Goal: Find specific page/section: Find specific page/section

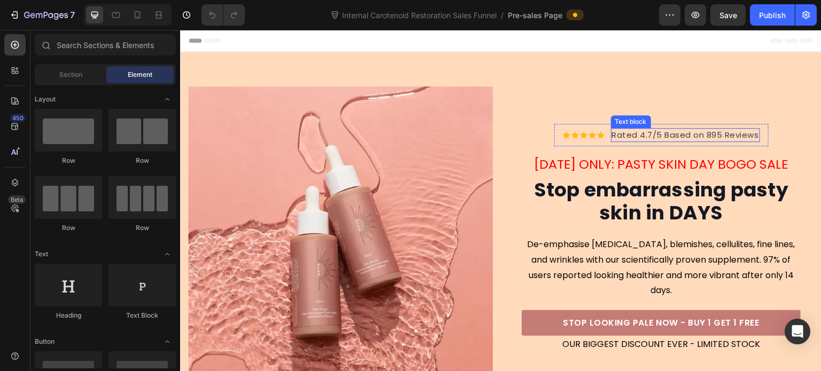
click at [674, 142] on p "Rated 4.7/5 Based on 895 Reviews" at bounding box center [685, 135] width 147 height 12
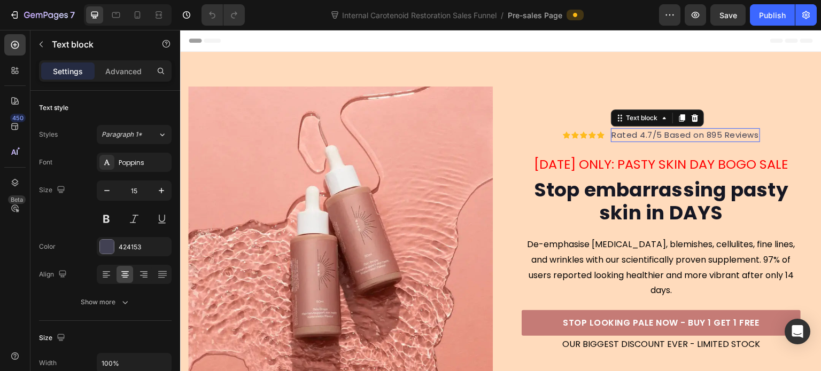
click at [712, 142] on p "Rated 4.7/5 Based on 895 Reviews" at bounding box center [685, 135] width 147 height 12
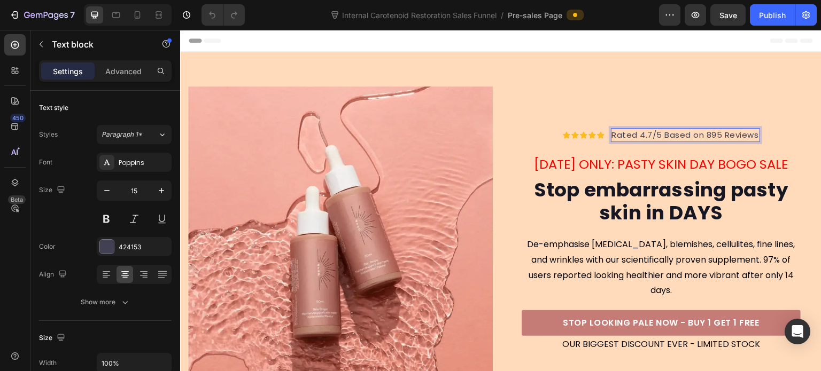
click at [612, 139] on p "Rated 4.7/5 Based on 895 Reviews" at bounding box center [685, 135] width 147 height 12
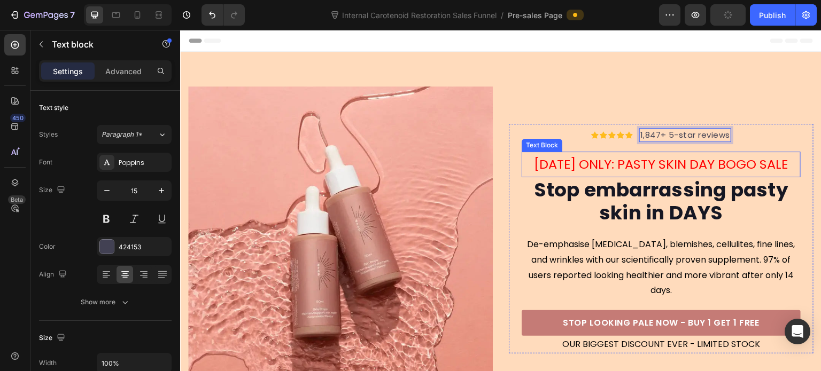
click at [593, 165] on p "[DATE] ONLY: PASTY SKIN DAY BOGO SALE" at bounding box center [661, 164] width 277 height 23
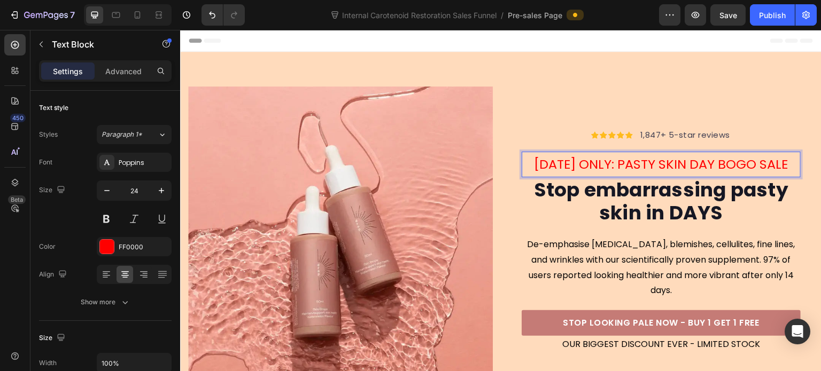
click at [647, 165] on p "[DATE] ONLY: PASTY SKIN DAY BOGO SALE" at bounding box center [661, 164] width 277 height 23
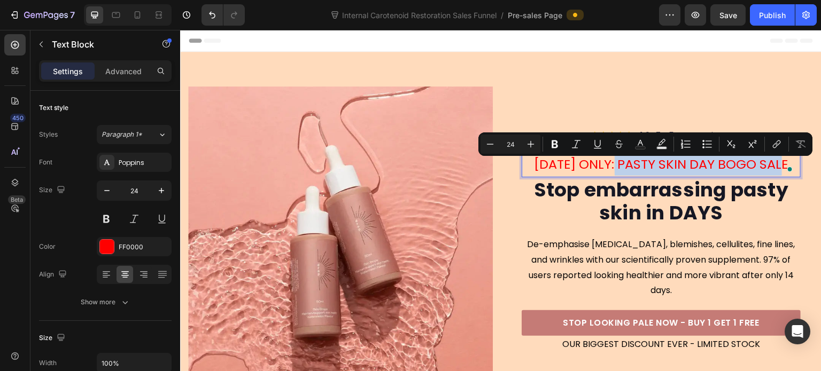
drag, startPoint x: 613, startPoint y: 167, endPoint x: 780, endPoint y: 167, distance: 167.3
click at [780, 167] on p "[DATE] ONLY: PASTY SKIN DAY BOGO SALE" at bounding box center [661, 164] width 277 height 23
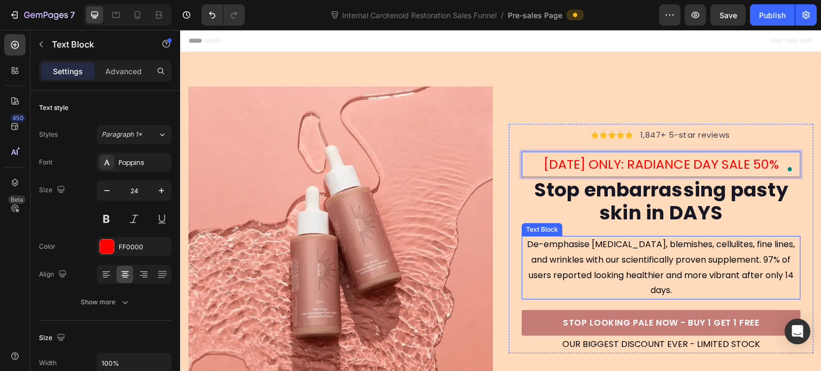
click at [673, 257] on p "De-emphasise [MEDICAL_DATA], blemishes, cellulites, fine lines, and wrinkles wi…" at bounding box center [661, 267] width 277 height 61
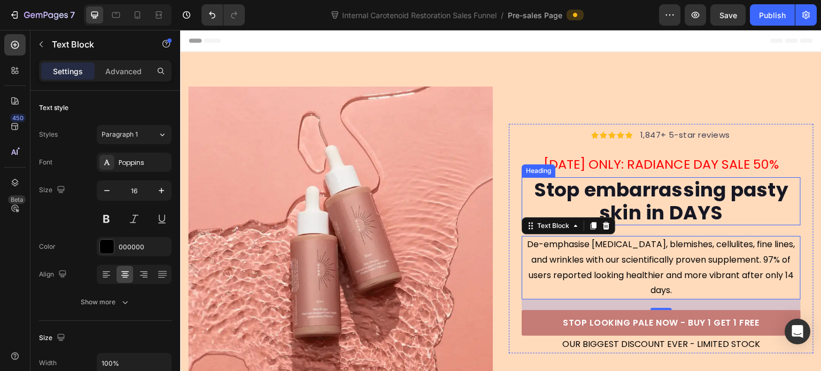
click at [672, 205] on h2 "Stop embarrassing pasty skin in DAYS" at bounding box center [661, 201] width 279 height 48
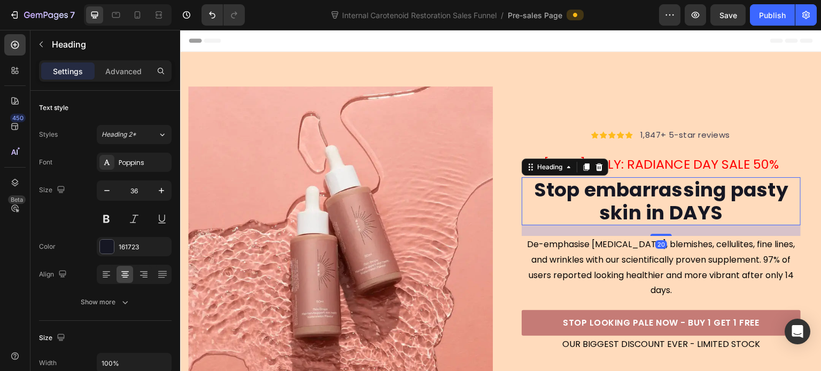
click at [701, 212] on h2 "Stop embarrassing pasty skin in DAYS" at bounding box center [661, 201] width 279 height 48
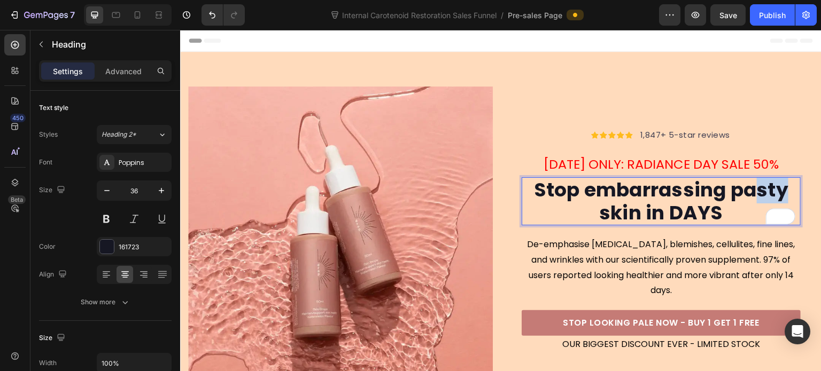
drag, startPoint x: 752, startPoint y: 197, endPoint x: 776, endPoint y: 201, distance: 24.0
click at [776, 201] on p "Stop embarrassing pasty skin in DAYS" at bounding box center [661, 201] width 277 height 46
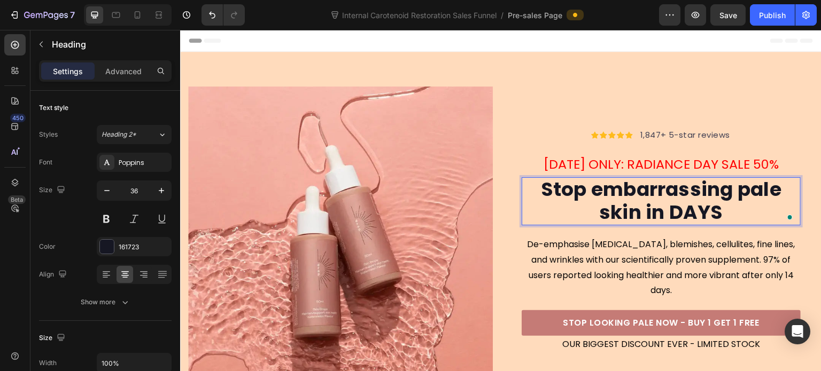
scroll to position [1, 0]
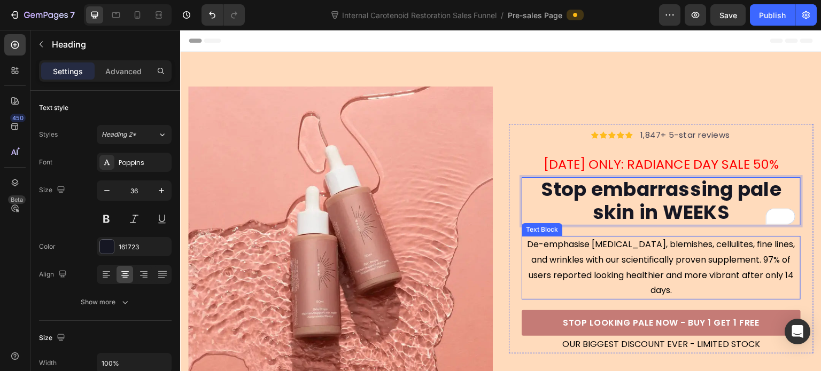
click at [636, 263] on p "De-emphasise [MEDICAL_DATA], blemishes, cellulites, fine lines, and wrinkles wi…" at bounding box center [661, 267] width 277 height 61
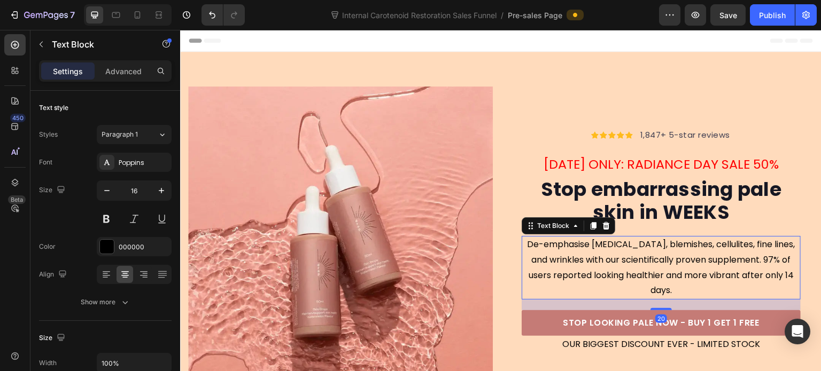
click at [649, 266] on p "De-emphasise [MEDICAL_DATA], blemishes, cellulites, fine lines, and wrinkles wi…" at bounding box center [661, 267] width 277 height 61
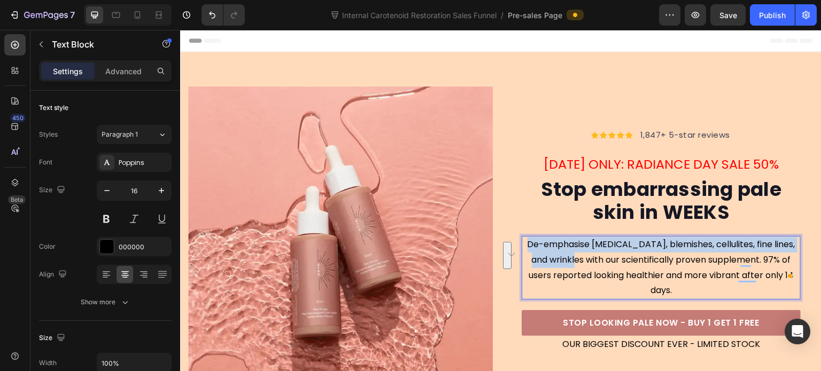
drag, startPoint x: 522, startPoint y: 250, endPoint x: 555, endPoint y: 263, distance: 35.5
click at [555, 263] on p "De-emphasise [MEDICAL_DATA], blemishes, cellulites, fine lines, and wrinkles wi…" at bounding box center [661, 267] width 277 height 61
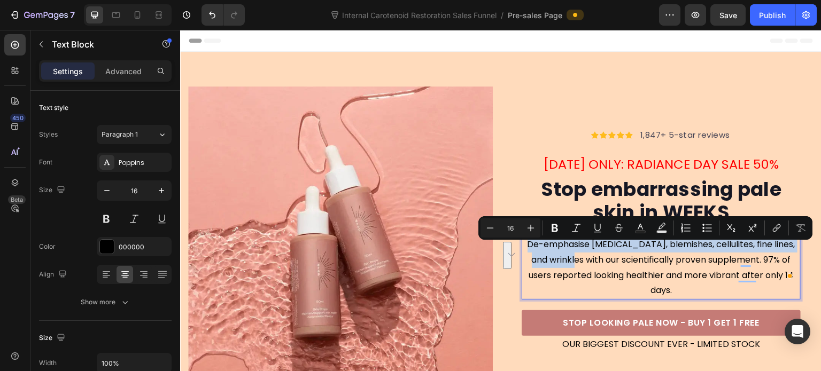
copy p "De-emphasise [MEDICAL_DATA], blemishes, cellulites, fine lines, and wrinkles"
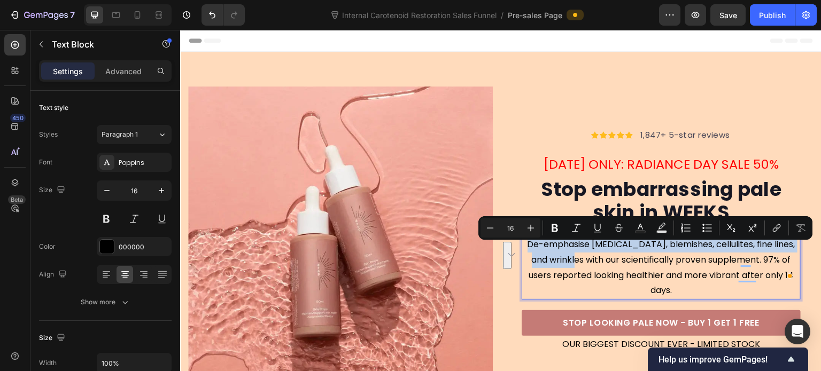
click at [579, 254] on p "De-emphasise [MEDICAL_DATA], blemishes, cellulites, fine lines, and wrinkles wi…" at bounding box center [661, 267] width 277 height 61
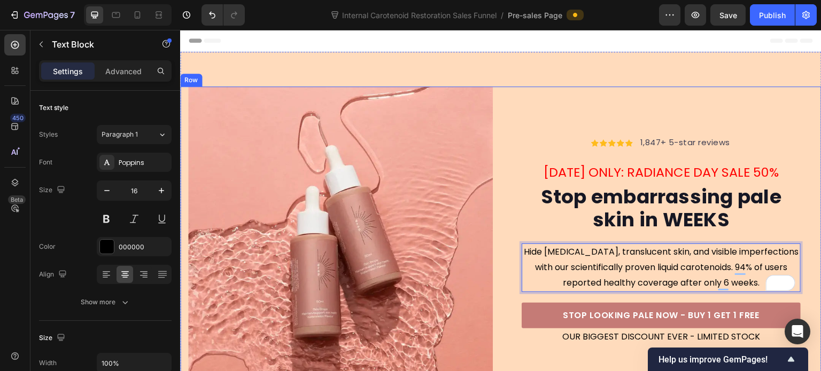
click at [497, 183] on div "Icon Icon Icon Icon Icon Icon List Hoz 1,847+ 5-star reviews Text block Row [DA…" at bounding box center [500, 239] width 641 height 305
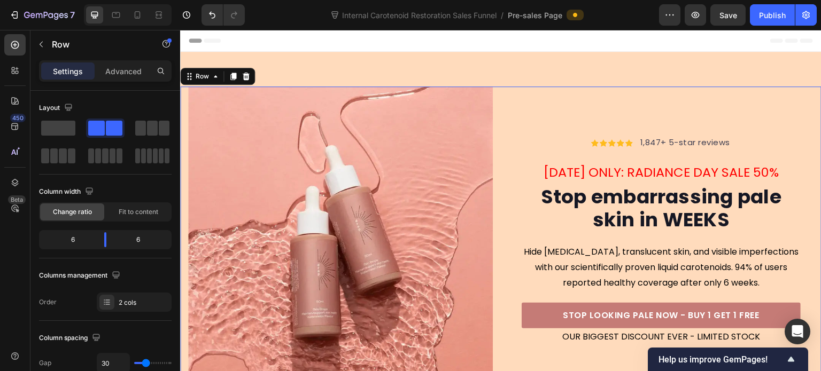
scroll to position [53, 0]
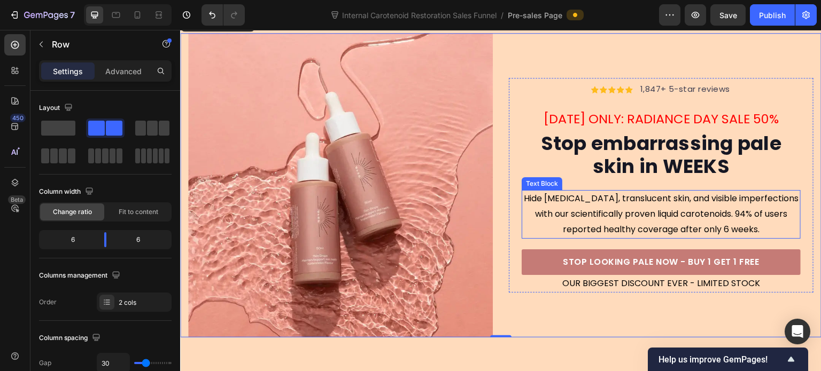
click at [598, 207] on p "Hide [MEDICAL_DATA], translucent skin, and visible imperfections with our scien…" at bounding box center [661, 214] width 277 height 46
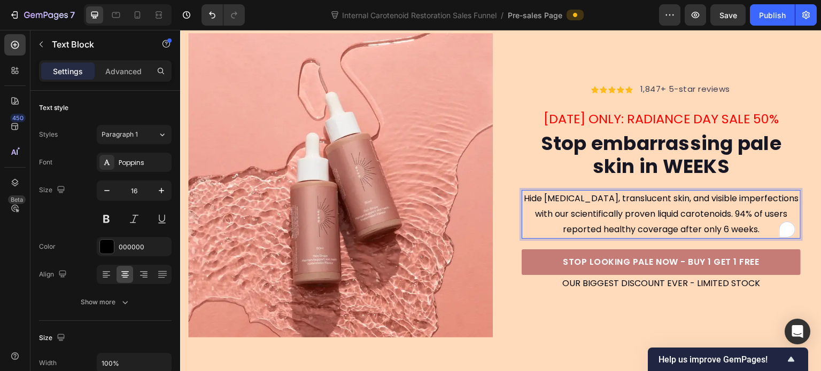
click at [547, 197] on p "Hide [MEDICAL_DATA], translucent skin, and visible imperfections with our scien…" at bounding box center [661, 214] width 277 height 46
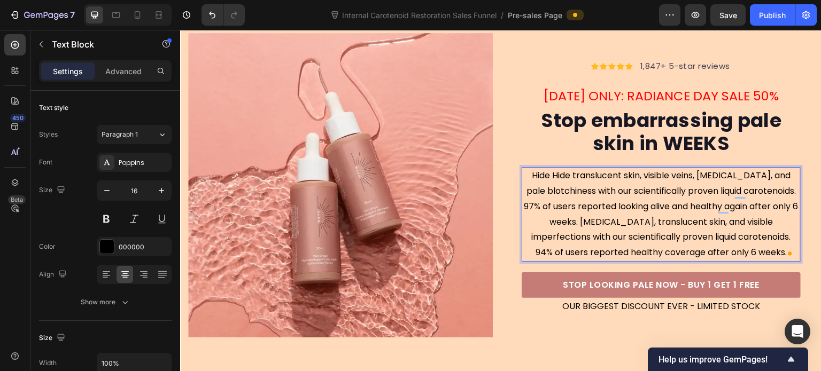
scroll to position [30, 0]
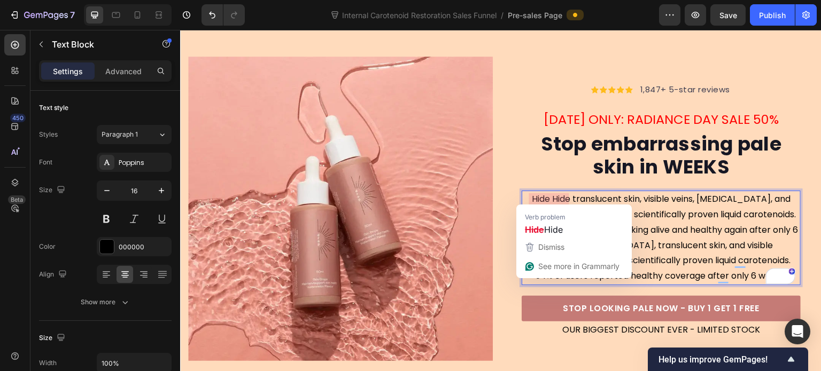
click at [689, 212] on p "Hide Hide translucent skin, visible veins, [MEDICAL_DATA], and pale blotchiness…" at bounding box center [661, 238] width 277 height 92
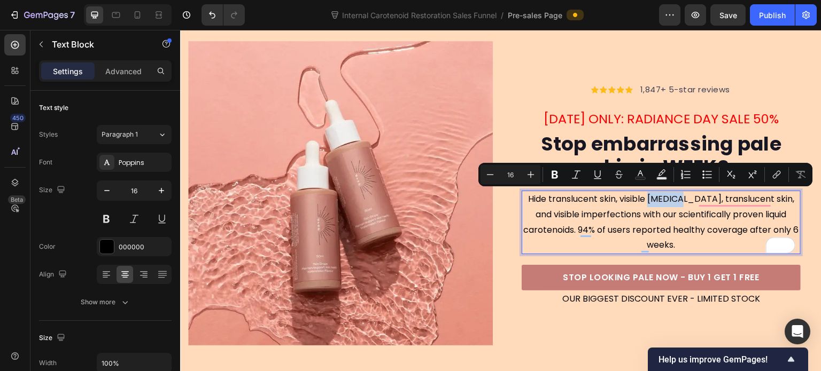
scroll to position [53, 0]
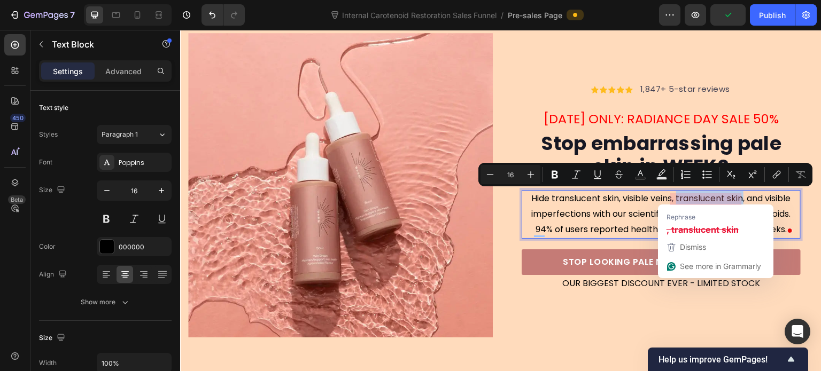
drag, startPoint x: 670, startPoint y: 195, endPoint x: 737, endPoint y: 198, distance: 68.0
click at [737, 198] on p "Hide translucent skin, visible veins, translucent skin, and visible imperfectio…" at bounding box center [661, 214] width 277 height 46
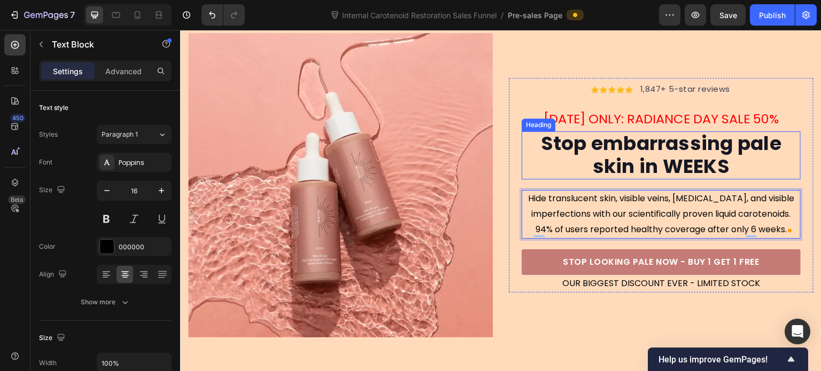
click at [696, 149] on p "Stop embarrassing pale skin in WEEKS" at bounding box center [661, 155] width 277 height 46
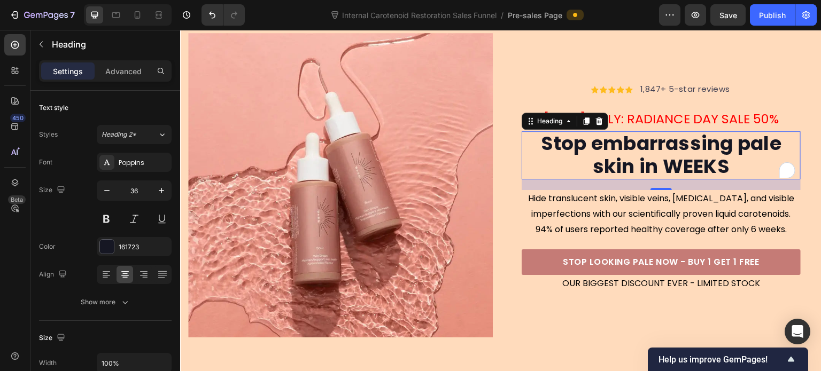
scroll to position [0, 0]
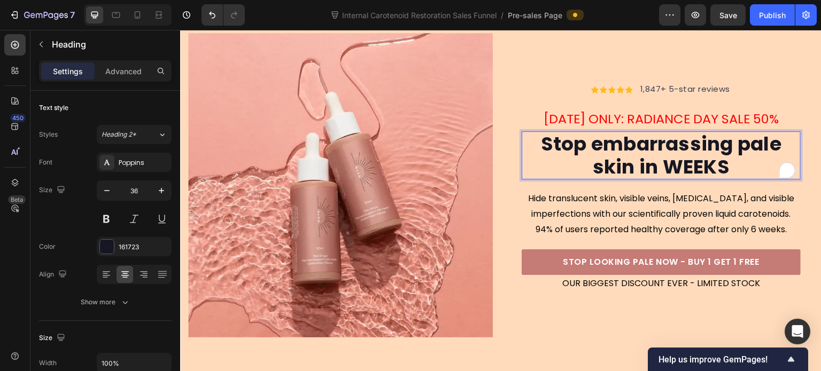
click at [733, 145] on p "Stop embarrassing pale skin in WEEKS" at bounding box center [661, 156] width 277 height 46
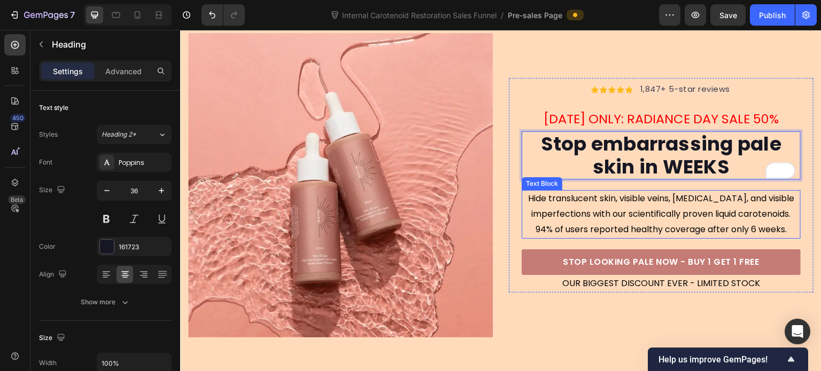
click at [714, 213] on p "Hide translucent skin, visible veins, [MEDICAL_DATA], and visible imperfections…" at bounding box center [661, 214] width 277 height 46
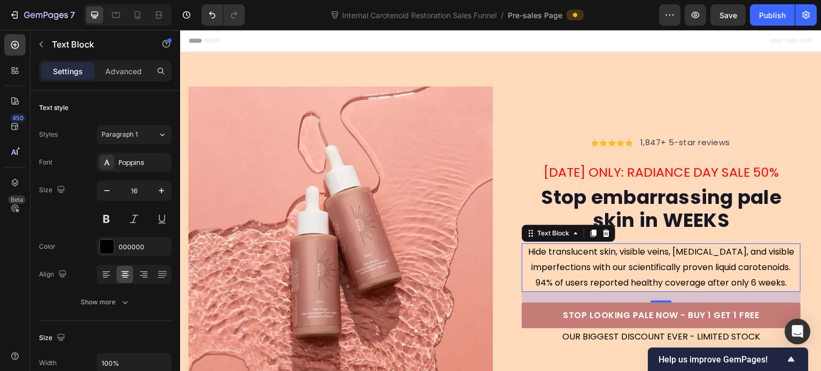
scroll to position [53, 0]
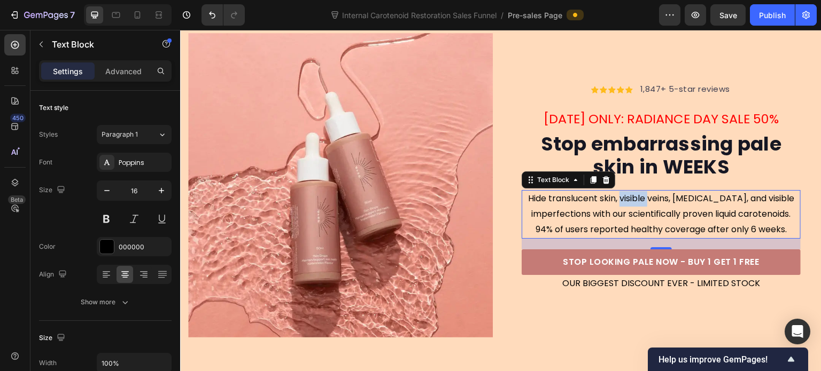
click at [633, 197] on p "Hide translucent skin, visible veins, [MEDICAL_DATA], and visible imperfections…" at bounding box center [661, 214] width 277 height 46
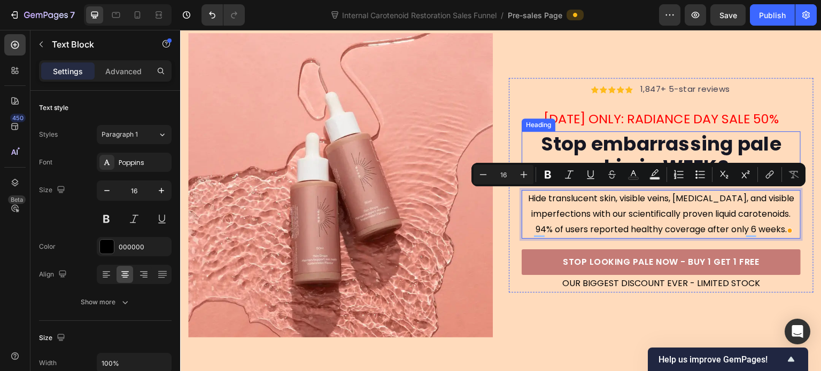
click at [639, 138] on p "Stop embarrassing pale skin in WEEKS" at bounding box center [661, 156] width 277 height 46
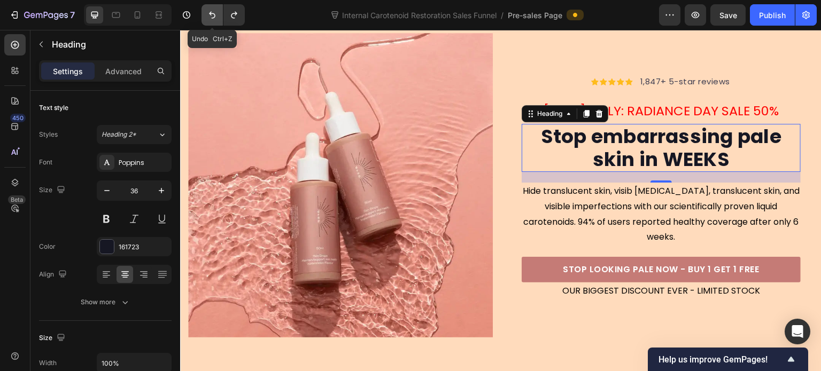
click at [214, 14] on icon "Undo/Redo" at bounding box center [212, 15] width 6 height 7
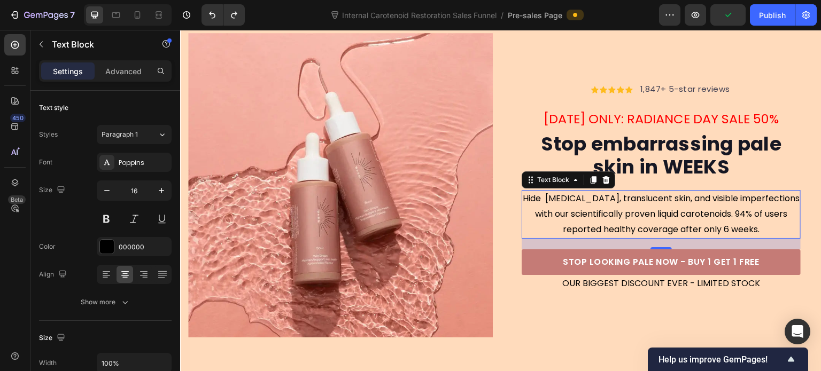
click at [755, 216] on p "Hide [MEDICAL_DATA], translucent skin, and visible imperfections with our scien…" at bounding box center [661, 214] width 277 height 46
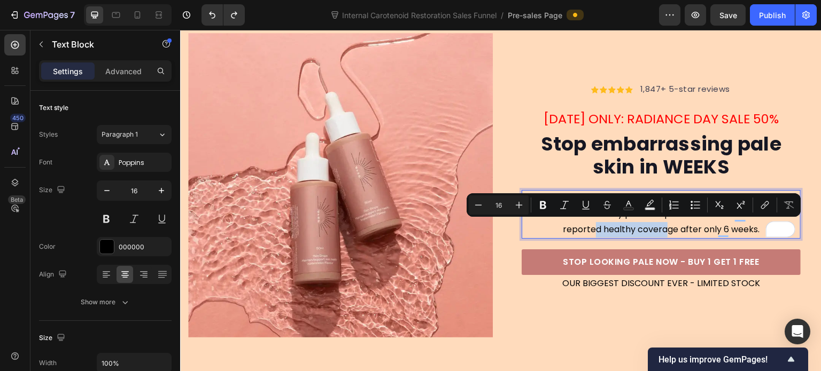
drag, startPoint x: 595, startPoint y: 229, endPoint x: 670, endPoint y: 229, distance: 74.8
click at [670, 229] on p "Hide [MEDICAL_DATA], translucent skin, and visible imperfections with our scien…" at bounding box center [661, 214] width 277 height 46
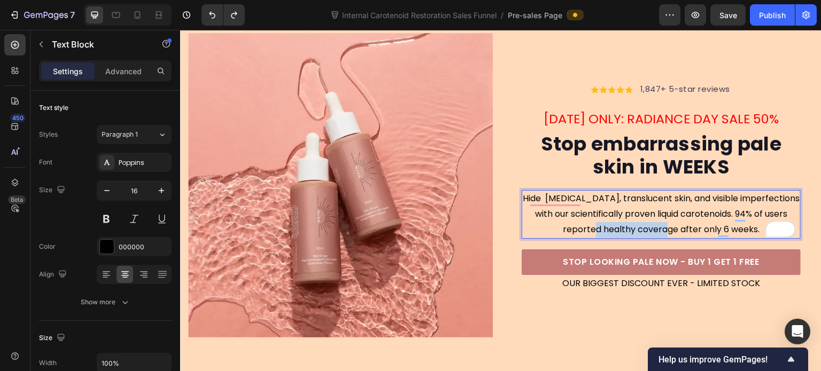
scroll to position [45, 0]
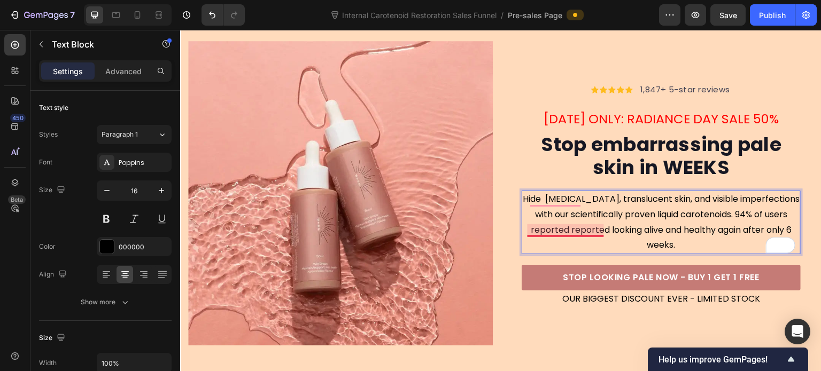
click at [587, 228] on p "Hide spider veins, translucent skin, and visible imperfections with our scienti…" at bounding box center [661, 222] width 277 height 61
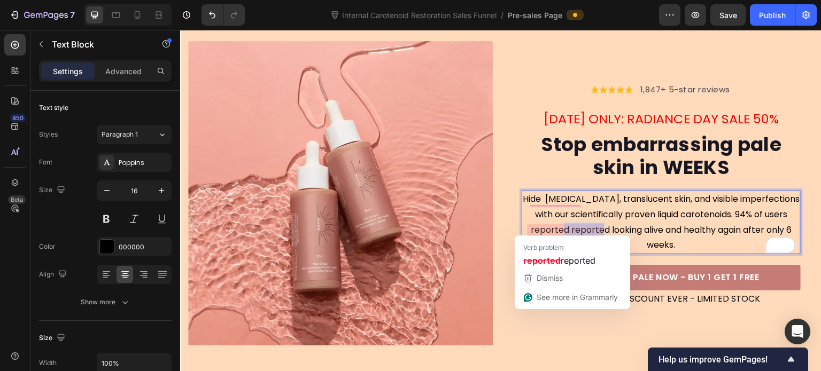
click at [587, 228] on p "Hide spider veins, translucent skin, and visible imperfections with our scienti…" at bounding box center [661, 222] width 277 height 61
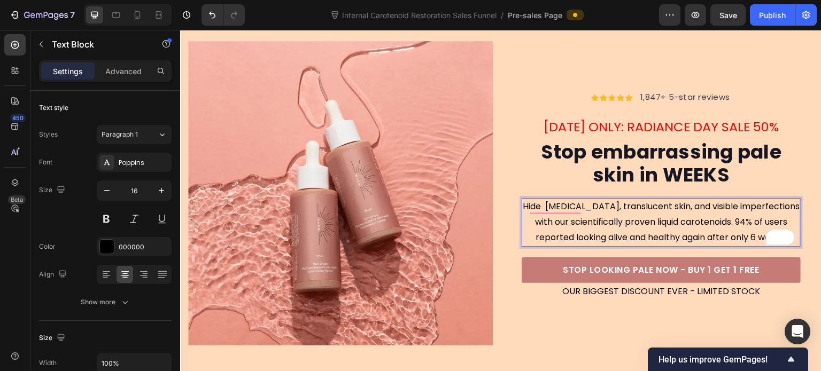
scroll to position [53, 0]
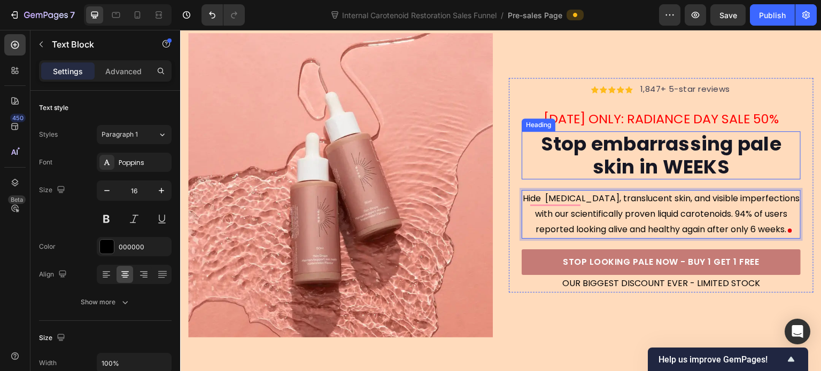
click at [785, 168] on p "Stop embarrassing pale skin in WEEKS" at bounding box center [661, 156] width 277 height 46
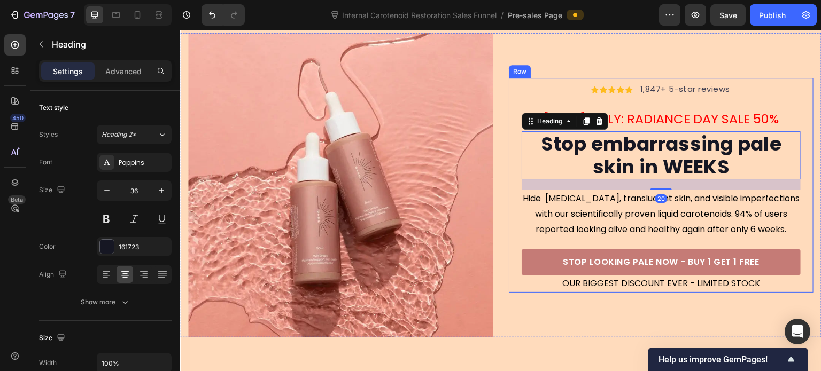
click at [800, 176] on div "Icon Icon Icon Icon Icon Icon List Hoz 1,847+ 5-star reviews Text block Row TOD…" at bounding box center [661, 185] width 305 height 214
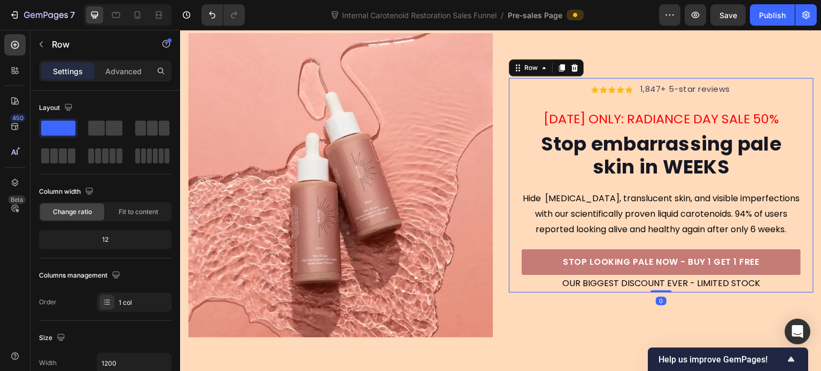
scroll to position [107, 0]
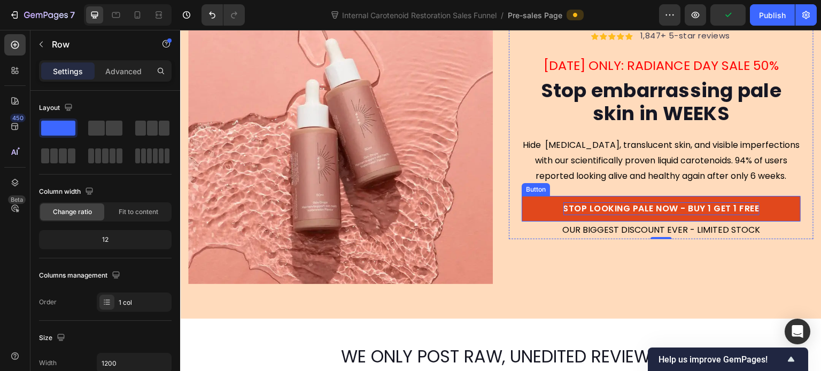
click at [589, 204] on p "STOP LOOKING PALE NOW - BUY 1 GET 1 FREE" at bounding box center [661, 209] width 196 height 13
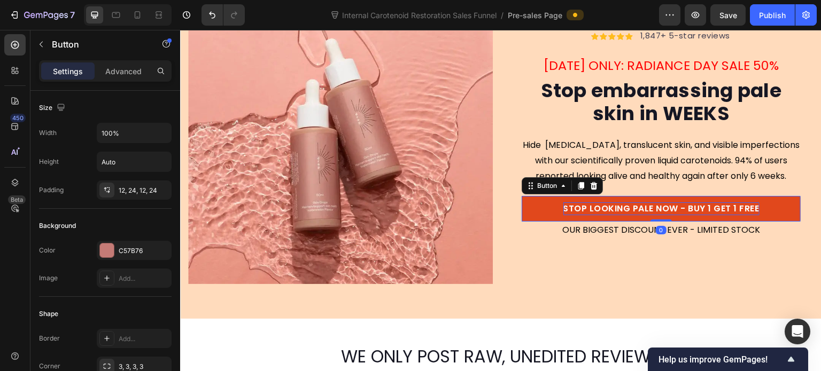
click at [594, 205] on p "STOP LOOKING PALE NOW - BUY 1 GET 1 FREE" at bounding box center [661, 209] width 196 height 13
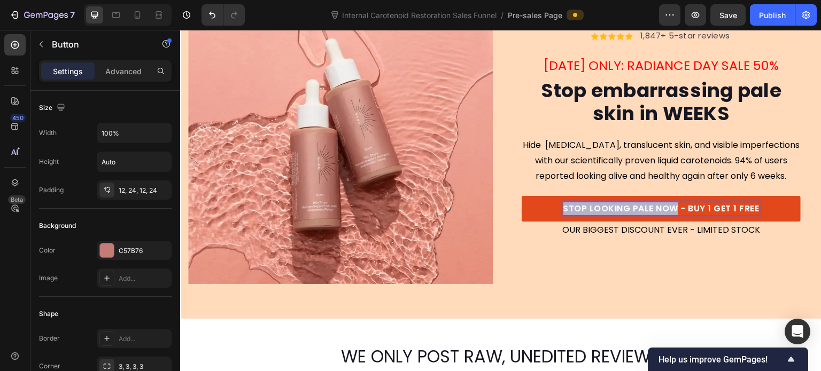
drag, startPoint x: 664, startPoint y: 208, endPoint x: 555, endPoint y: 207, distance: 109.0
click at [555, 207] on link "STOP LOOKING PALE NOW - BUY 1 GET 1 FREE" at bounding box center [661, 209] width 279 height 26
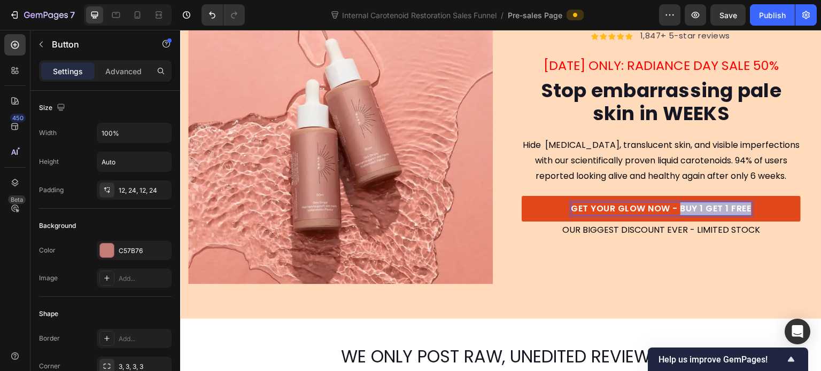
drag, startPoint x: 673, startPoint y: 205, endPoint x: 746, endPoint y: 208, distance: 73.3
click at [746, 208] on link "GET YOUR GLOW NOW - BUY 1 GET 1 FREE" at bounding box center [661, 209] width 279 height 26
click at [701, 206] on p "GET YOUR GLOW NOW - Save 50%" at bounding box center [661, 209] width 154 height 13
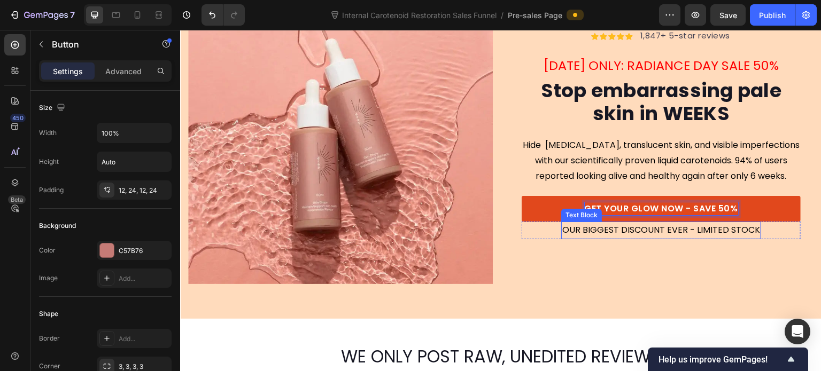
click at [728, 229] on p "OUR BIGGEST DISCOUNT EVER - LIMITED STOCK" at bounding box center [661, 230] width 198 height 15
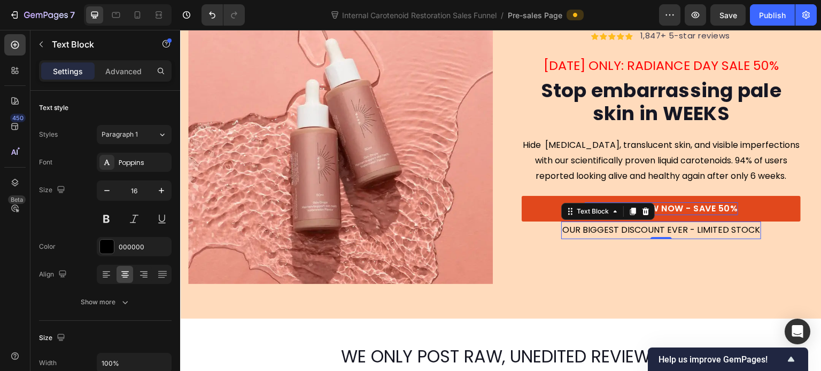
click at [745, 266] on div "Icon Icon Icon Icon Icon Icon List Hoz 1,847+ 5-star reviews Text block Row TOD…" at bounding box center [661, 132] width 305 height 305
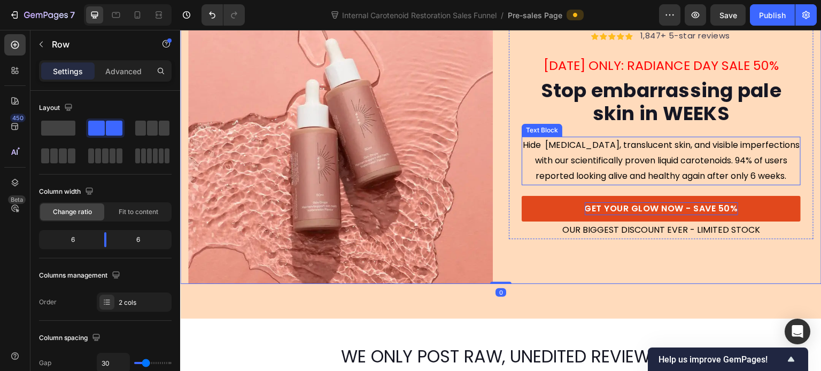
click at [547, 149] on p "Hide spider veins, translucent skin, and visible imperfections with our scienti…" at bounding box center [661, 161] width 277 height 46
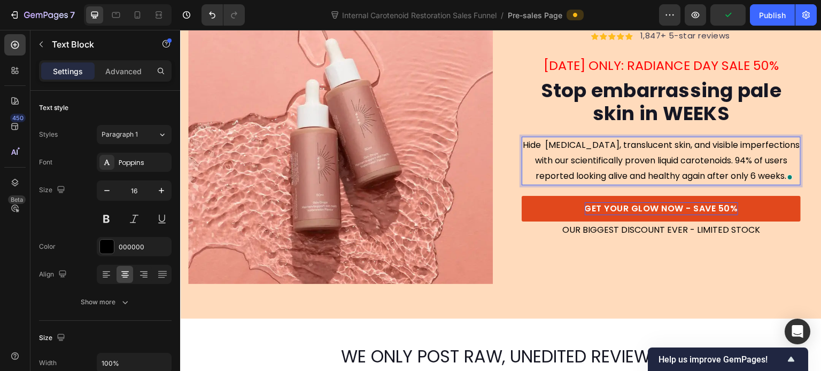
click at [553, 143] on p "Hide spider veins, translucent skin, and visible imperfections with our scienti…" at bounding box center [661, 161] width 277 height 46
click at [807, 149] on div "Icon Icon Icon Icon Icon Icon List Hoz 1,847+ 5-star reviews Text block Row TOD…" at bounding box center [500, 132] width 641 height 305
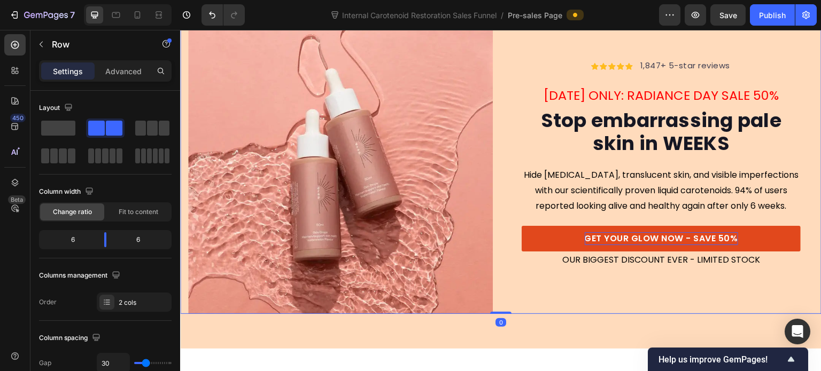
scroll to position [53, 0]
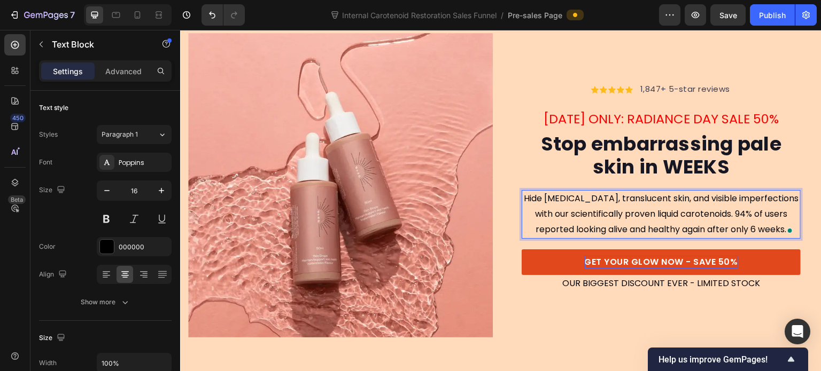
click at [548, 196] on p "Hide spider veins, translucent skin, and visible imperfections with our scienti…" at bounding box center [661, 214] width 277 height 46
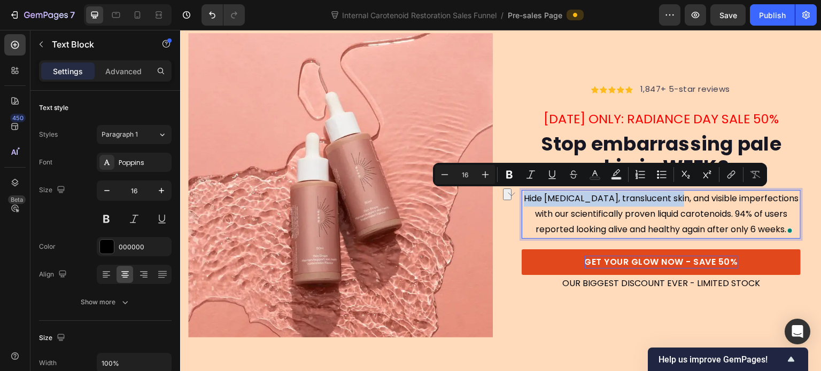
drag, startPoint x: 529, startPoint y: 197, endPoint x: 672, endPoint y: 197, distance: 142.7
click at [672, 197] on p "Hide spider veins, translucent skin, and visible imperfections with our scienti…" at bounding box center [661, 214] width 277 height 46
drag, startPoint x: 690, startPoint y: 198, endPoint x: 528, endPoint y: 193, distance: 162.5
click at [528, 193] on p "Hide spider veins, translucent skin, and visible imperfections with our scienti…" at bounding box center [661, 214] width 277 height 46
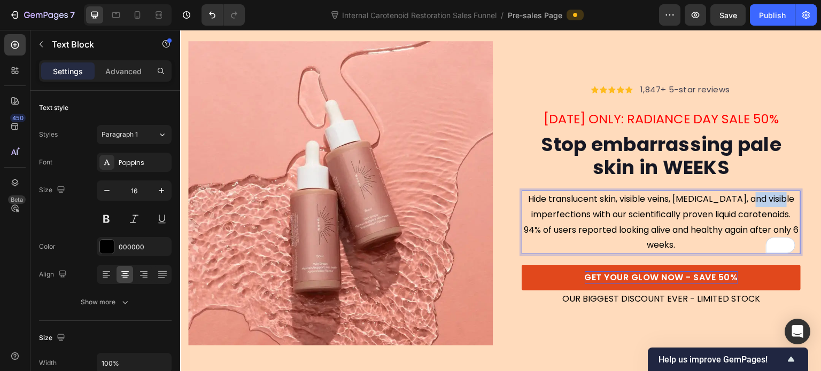
drag, startPoint x: 750, startPoint y: 198, endPoint x: 776, endPoint y: 201, distance: 25.8
click at [776, 201] on p "Hide translucent skin, visible veins, dark circles, and visible imperfections w…" at bounding box center [661, 222] width 277 height 61
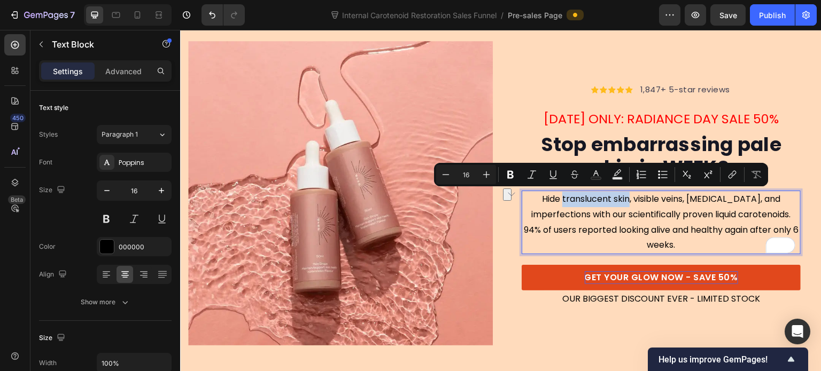
drag, startPoint x: 568, startPoint y: 196, endPoint x: 634, endPoint y: 196, distance: 66.3
click at [634, 196] on p "Hide translucent skin, visible veins, dark circles, and imperfections with our …" at bounding box center [661, 222] width 277 height 61
click at [643, 198] on p "Hide translucent skin , visible veins, dark circles, and imperfections with our…" at bounding box center [661, 222] width 277 height 61
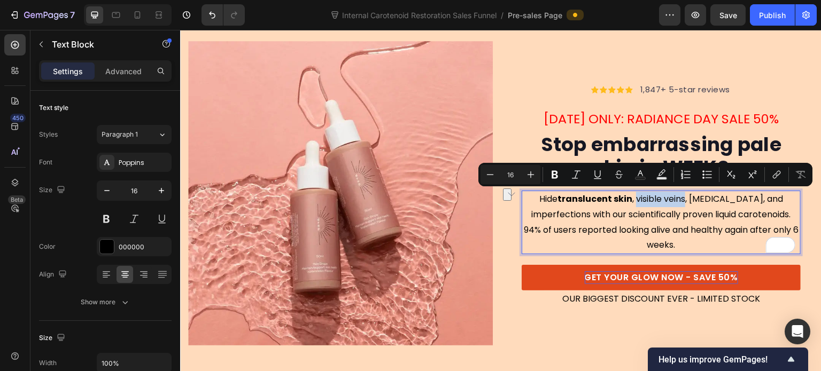
drag, startPoint x: 642, startPoint y: 197, endPoint x: 690, endPoint y: 199, distance: 48.1
click at [690, 199] on p "Hide translucent skin , visible veins, dark circles, and imperfections with our…" at bounding box center [661, 222] width 277 height 61
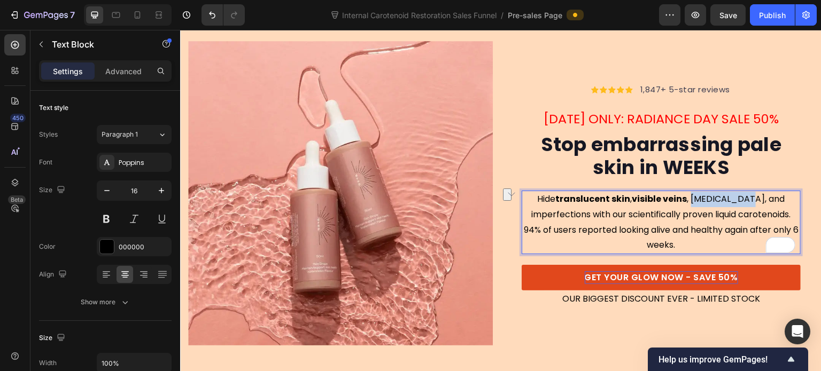
drag, startPoint x: 698, startPoint y: 196, endPoint x: 744, endPoint y: 202, distance: 46.9
click at [744, 202] on p "Hide translucent skin , visible veins , dark circles, and imperfections with ou…" at bounding box center [661, 222] width 277 height 61
drag, startPoint x: 524, startPoint y: 212, endPoint x: 580, endPoint y: 218, distance: 56.4
click at [580, 218] on p "Hide translucent skin , visible veins , dark circles , and imperfections with o…" at bounding box center [661, 222] width 277 height 61
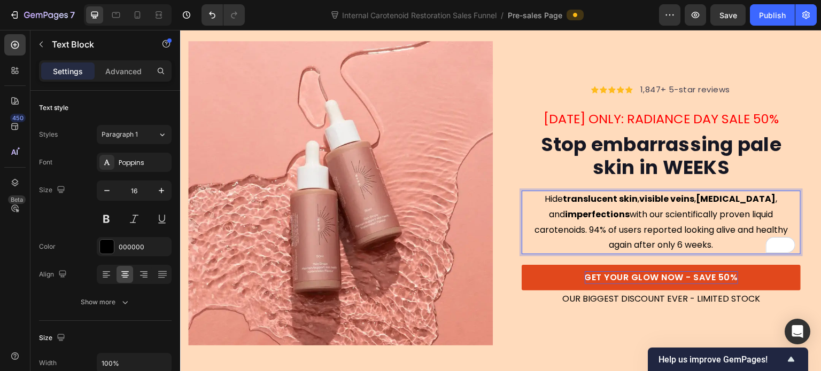
click at [614, 227] on p "Hide translucent skin , visible veins , dark circles , and imperfections with o…" at bounding box center [661, 222] width 277 height 61
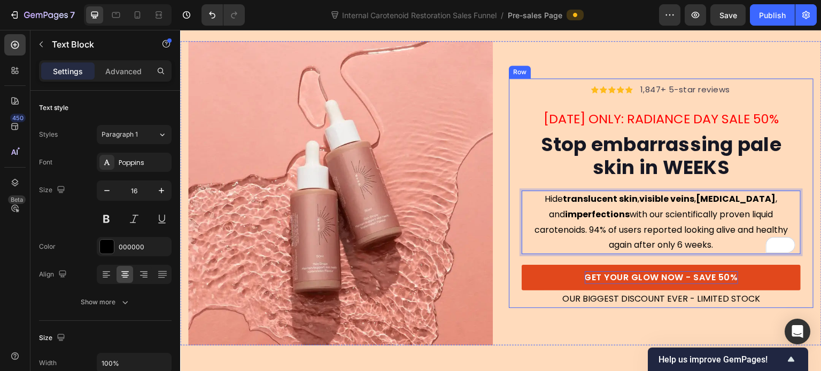
click at [509, 182] on div "Icon Icon Icon Icon Icon Icon List Hoz 1,847+ 5-star reviews Text block Row TOD…" at bounding box center [661, 194] width 305 height 230
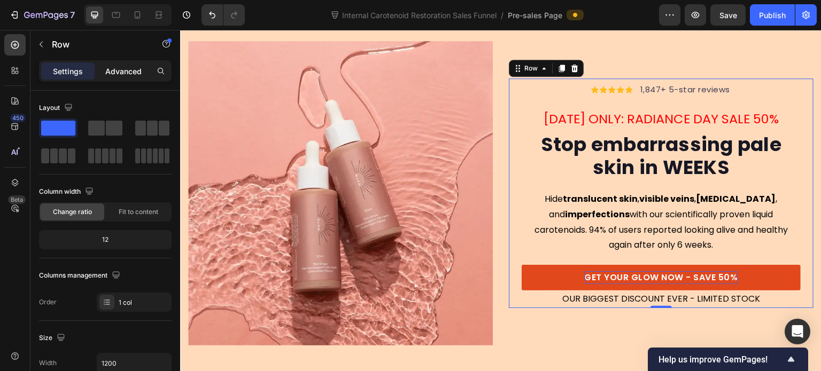
click at [112, 79] on div "Advanced" at bounding box center [123, 71] width 53 height 17
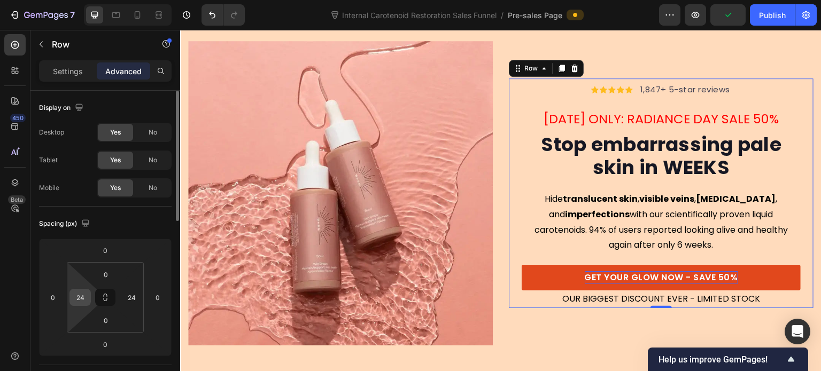
click at [84, 293] on input "24" at bounding box center [80, 298] width 16 height 16
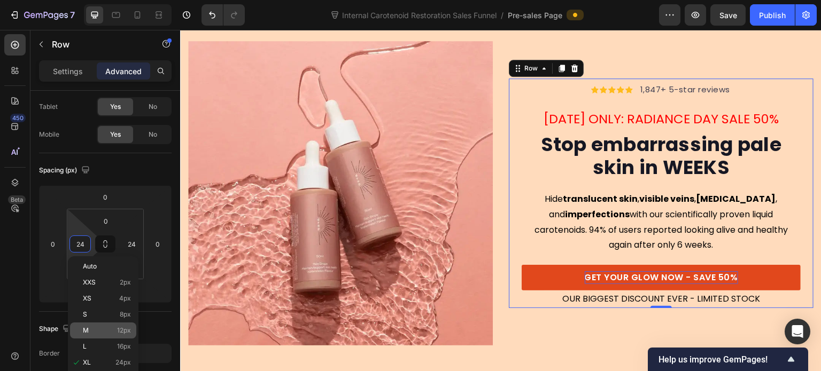
click at [91, 335] on div "M 12px" at bounding box center [103, 331] width 66 height 16
type input "12"
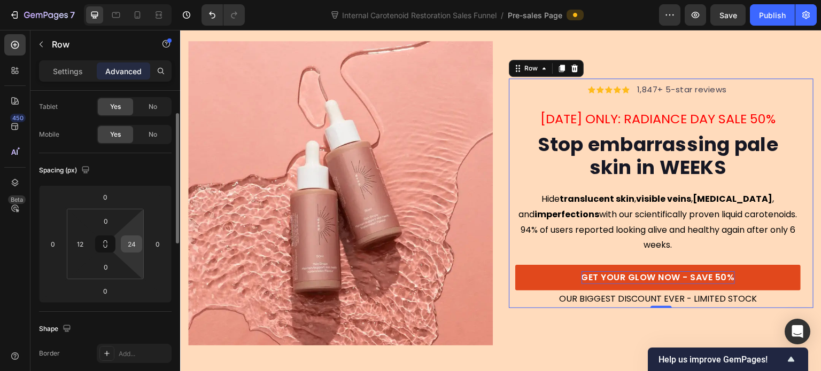
click at [133, 250] on input "24" at bounding box center [131, 244] width 16 height 16
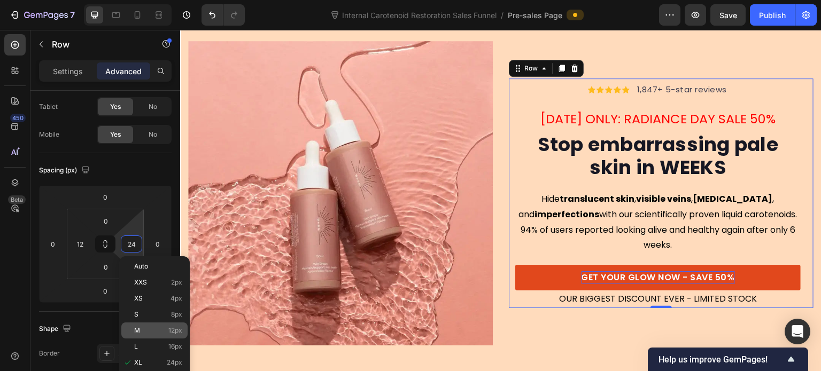
click at [158, 328] on p "M 12px" at bounding box center [158, 330] width 48 height 7
type input "12"
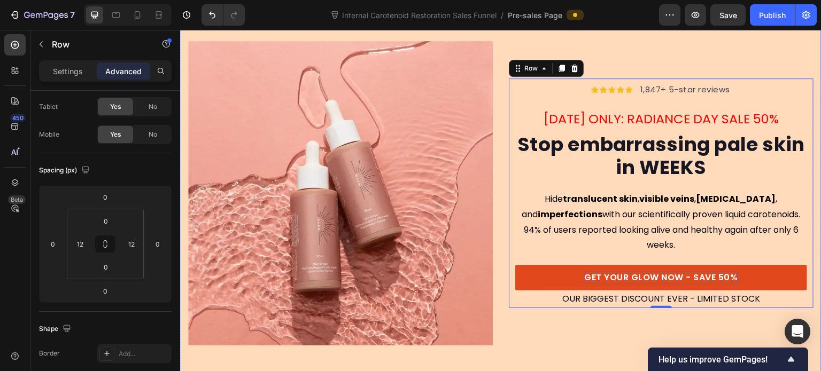
click at [527, 351] on div "Icon Icon Icon Icon Icon Icon List Hoz 1,847+ 5-star reviews Text block Row TOD…" at bounding box center [500, 193] width 641 height 374
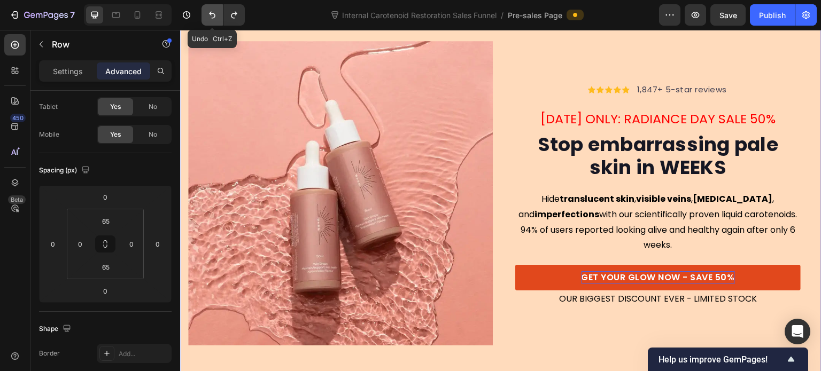
click at [207, 19] on icon "Undo/Redo" at bounding box center [212, 15] width 11 height 11
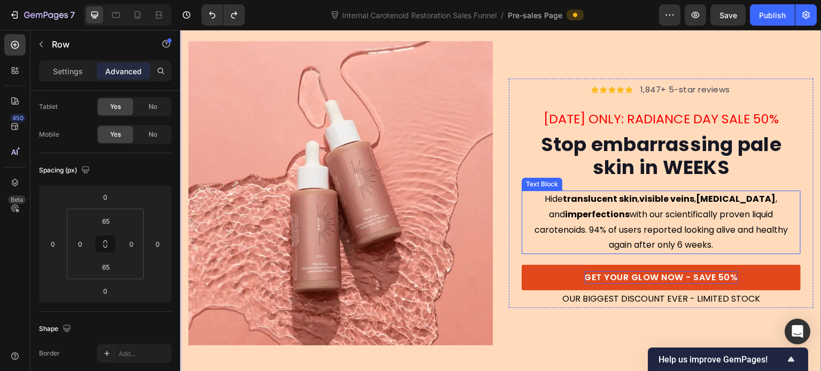
click at [566, 209] on strong "imperfections" at bounding box center [597, 214] width 65 height 12
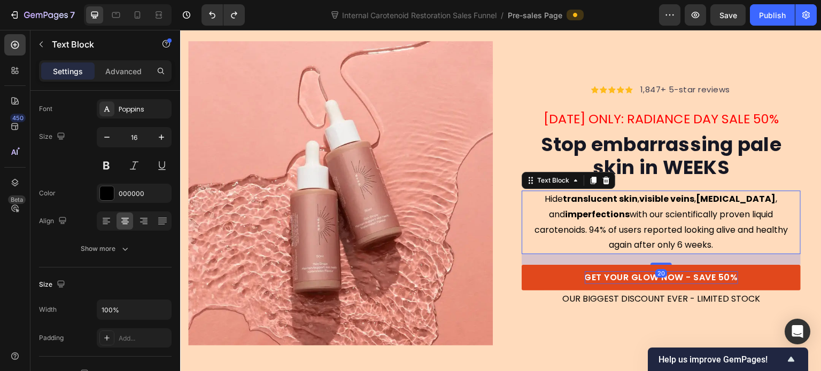
scroll to position [0, 0]
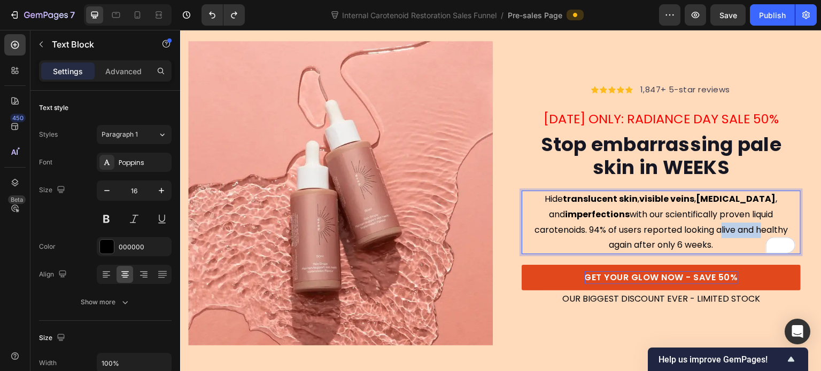
drag, startPoint x: 647, startPoint y: 229, endPoint x: 690, endPoint y: 229, distance: 42.7
click at [690, 229] on p "Hide translucent skin , visible veins , dark circles , and imperfections with o…" at bounding box center [661, 222] width 277 height 61
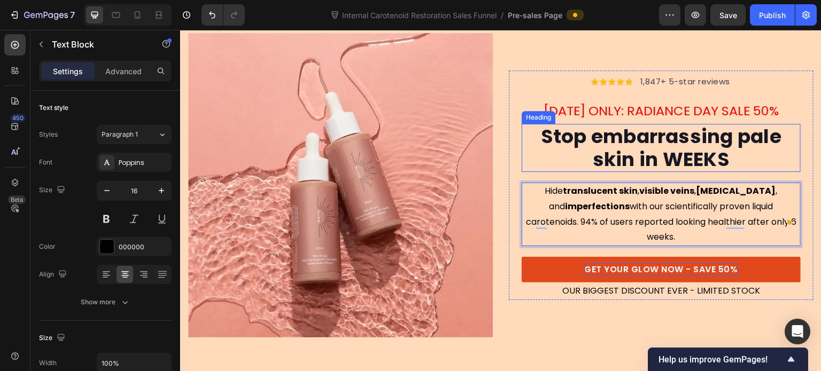
click at [712, 161] on p "Stop embarrassing pale skin in WEEKS" at bounding box center [661, 148] width 277 height 46
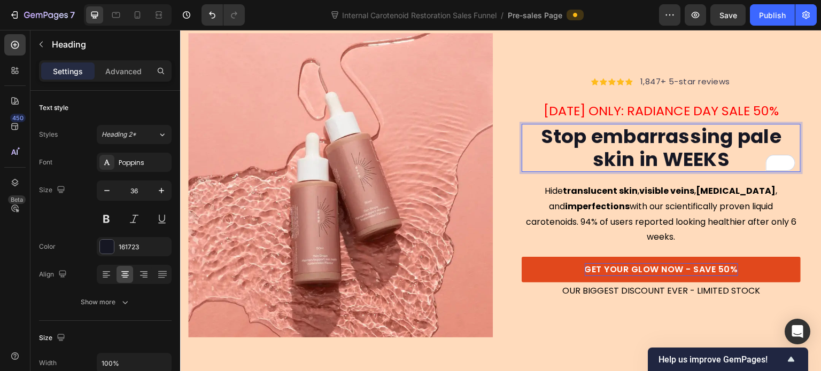
click at [734, 143] on p "Stop embarrassing pale skin in WEEKS" at bounding box center [661, 148] width 277 height 46
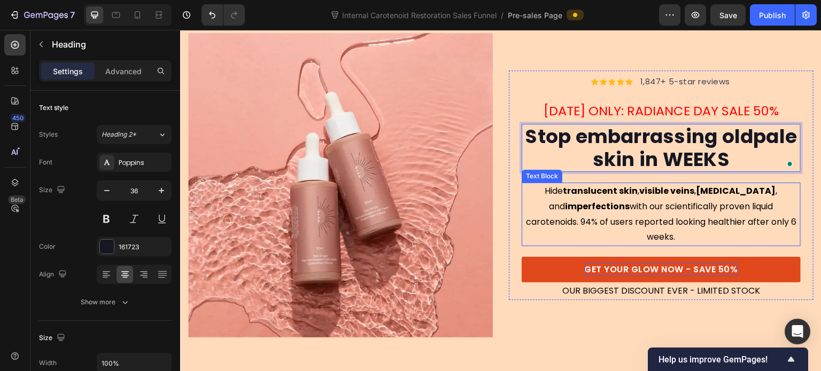
scroll to position [0, 0]
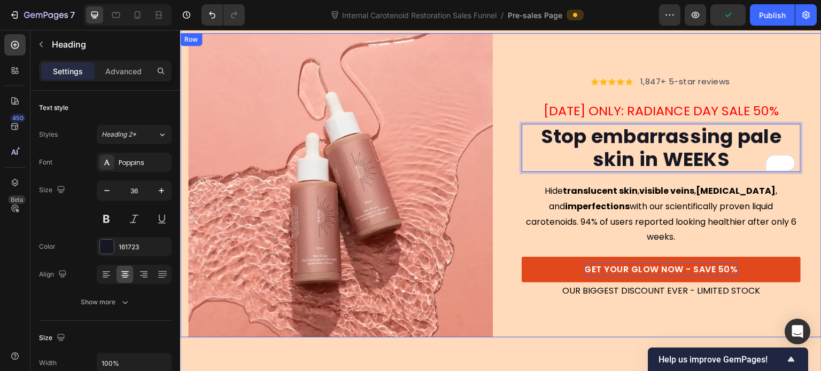
click at [554, 305] on div "Icon Icon Icon Icon Icon Icon List Hoz 1,847+ 5-star reviews Text block Row TOD…" at bounding box center [661, 185] width 305 height 305
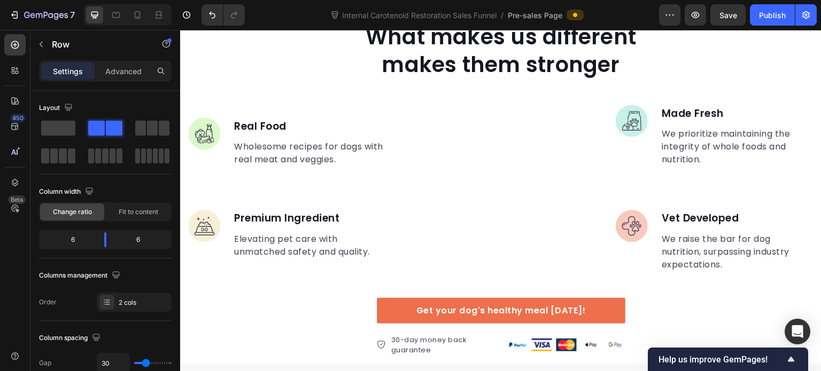
scroll to position [695, 0]
